Goal: Information Seeking & Learning: Learn about a topic

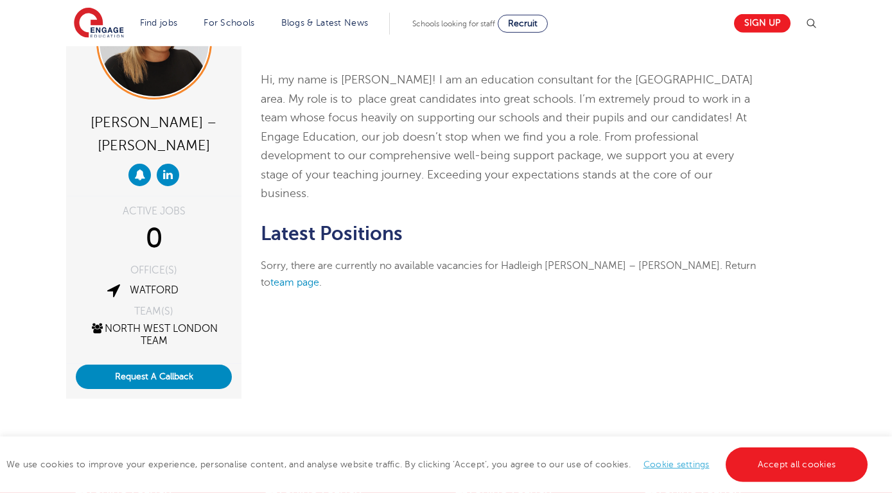
scroll to position [132, 0]
click at [319, 276] on link "team page" at bounding box center [294, 282] width 49 height 12
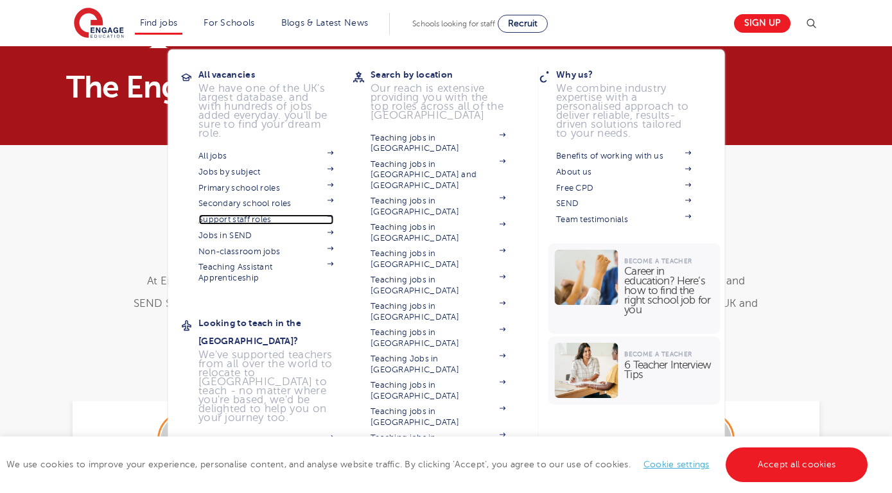
click at [221, 214] on link "Support staff roles" at bounding box center [265, 219] width 135 height 10
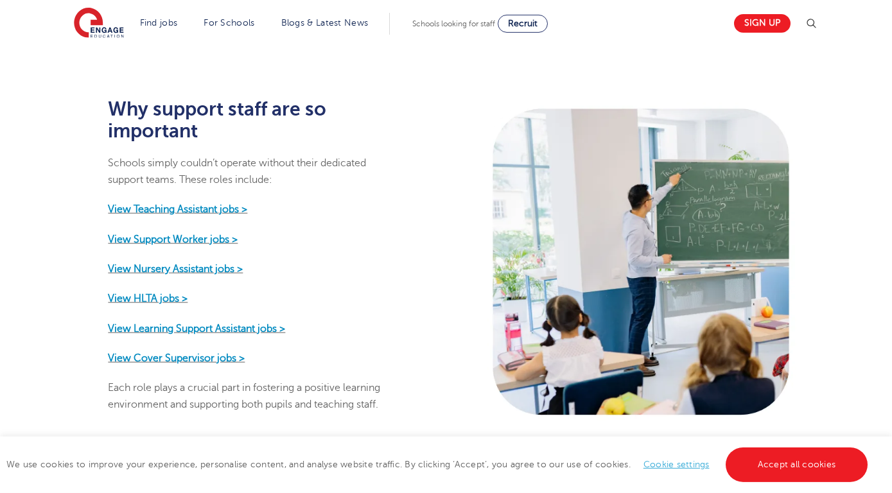
scroll to position [568, 0]
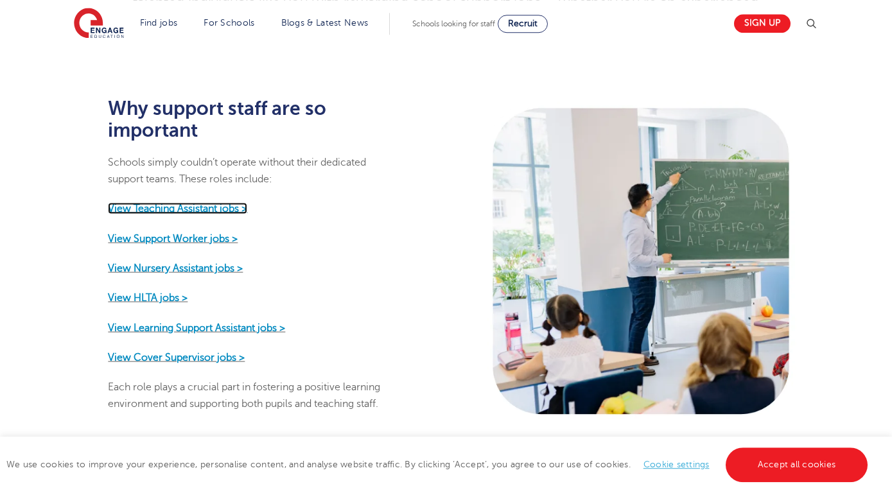
click at [160, 203] on strong "View Teaching Assistant jobs >" at bounding box center [177, 209] width 139 height 12
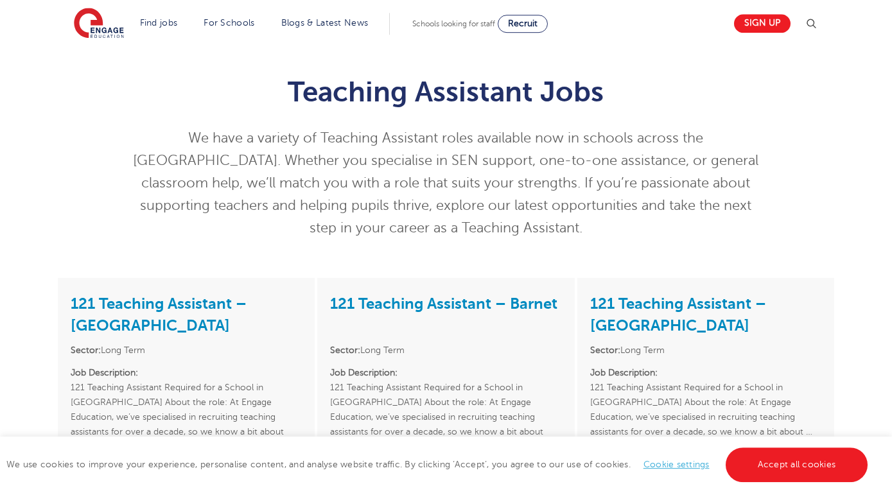
scroll to position [28, 0]
